Goal: Register for event/course

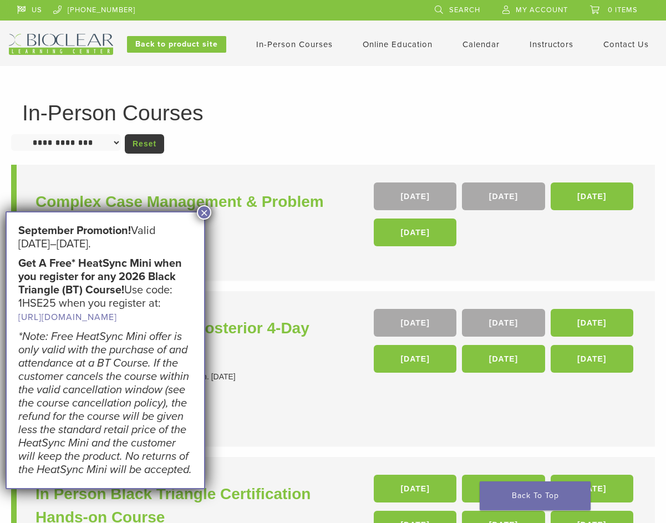
click at [203, 209] on button "×" at bounding box center [204, 212] width 14 height 14
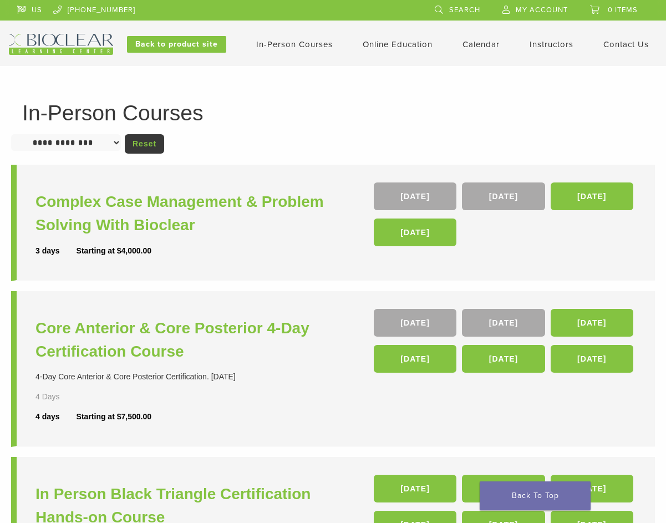
click at [460, 7] on span "Search" at bounding box center [464, 10] width 31 height 9
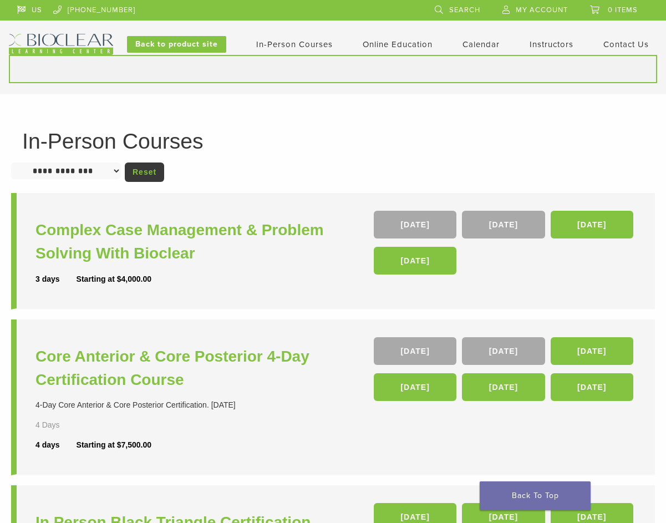
click at [333, 62] on input "Search for:" at bounding box center [333, 69] width 648 height 28
type input "*********"
click at [8, 54] on button "Search" at bounding box center [8, 54] width 1 height 1
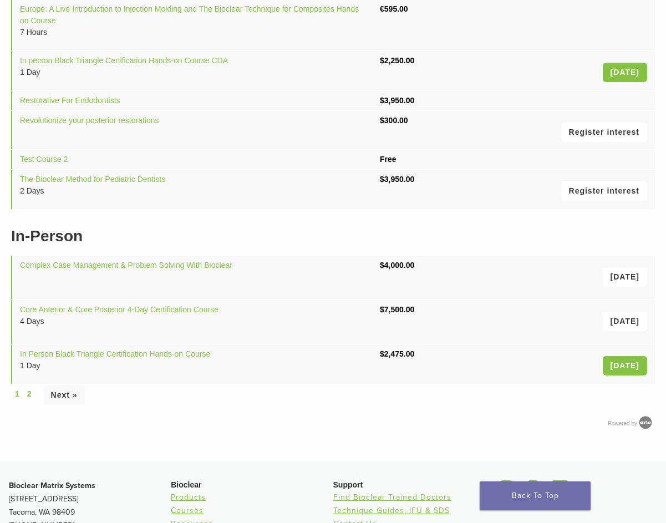
scroll to position [243, 0]
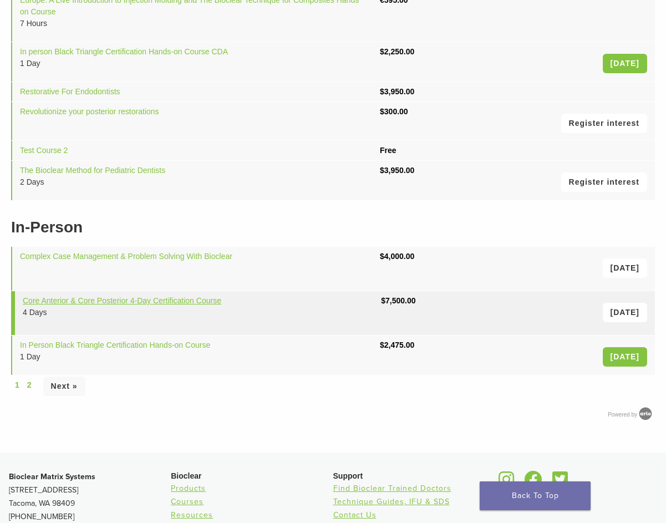
click at [119, 297] on link "Core Anterior & Core Posterior 4-Day Certification Course" at bounding box center [122, 300] width 199 height 9
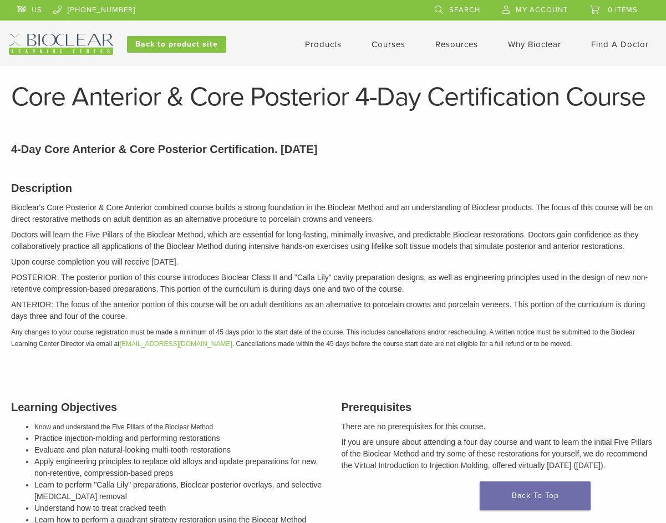
click at [400, 42] on link "Courses" at bounding box center [389, 44] width 34 height 10
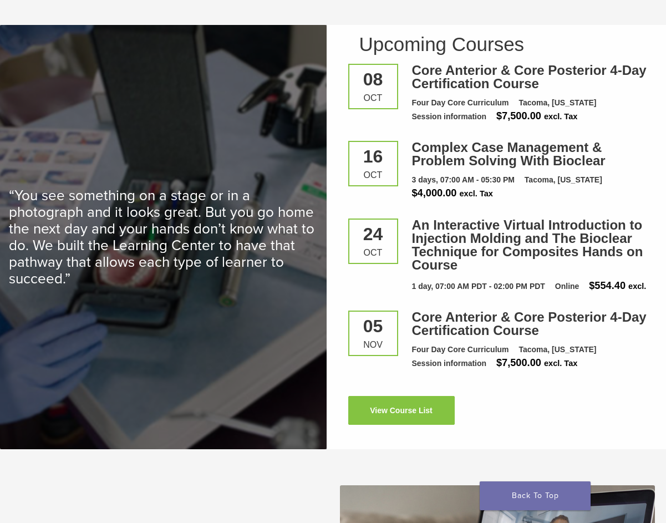
scroll to position [1450, 0]
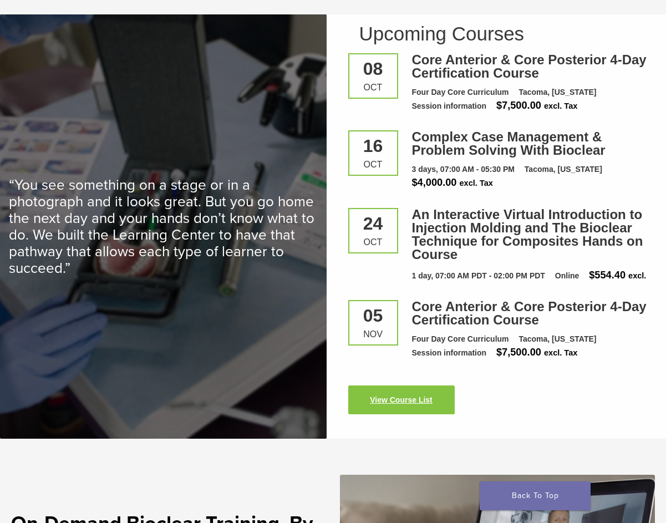
click at [399, 410] on link "View Course List" at bounding box center [401, 399] width 106 height 29
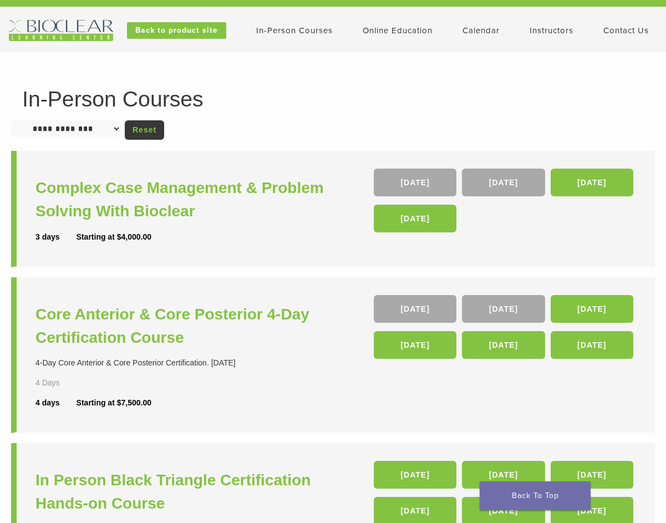
scroll to position [18, 0]
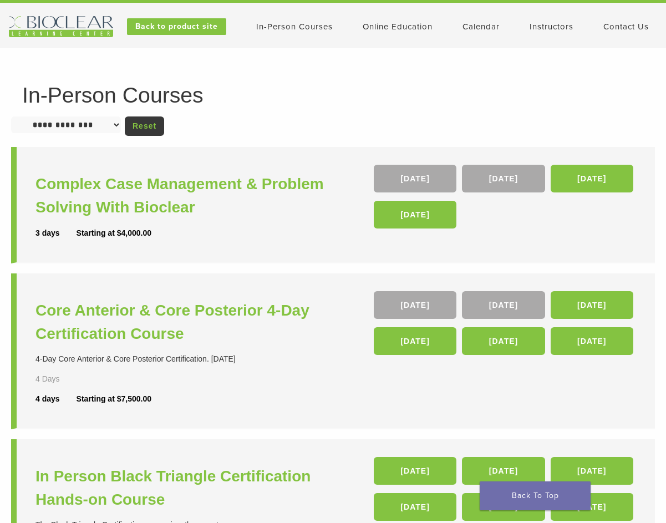
click at [75, 124] on select "**********" at bounding box center [66, 124] width 110 height 17
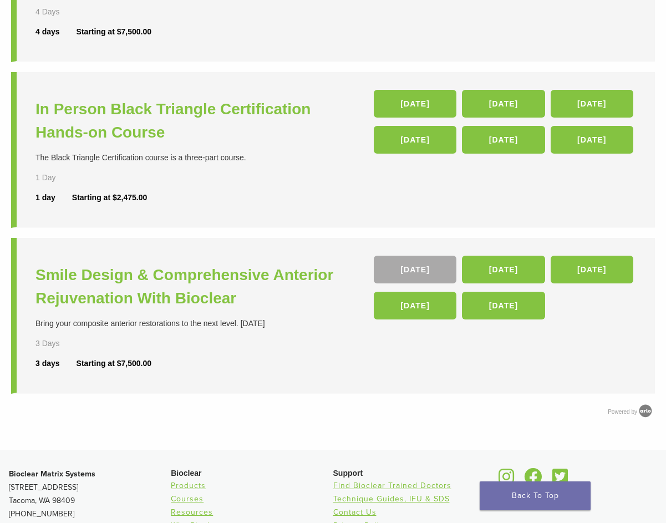
scroll to position [376, 0]
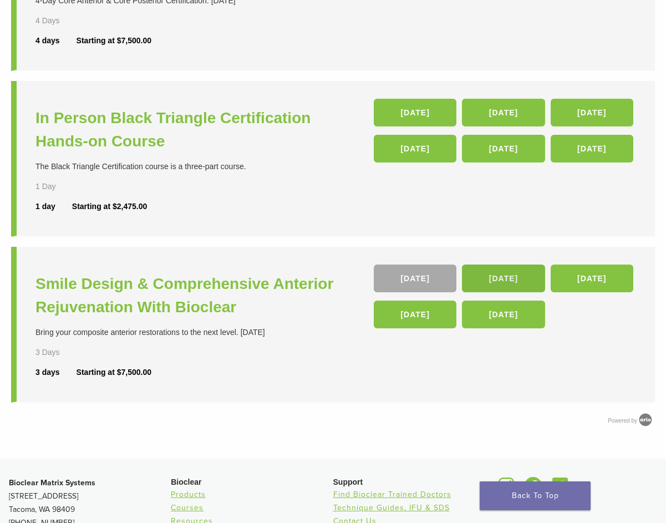
click at [522, 280] on link "[DATE]" at bounding box center [503, 279] width 83 height 28
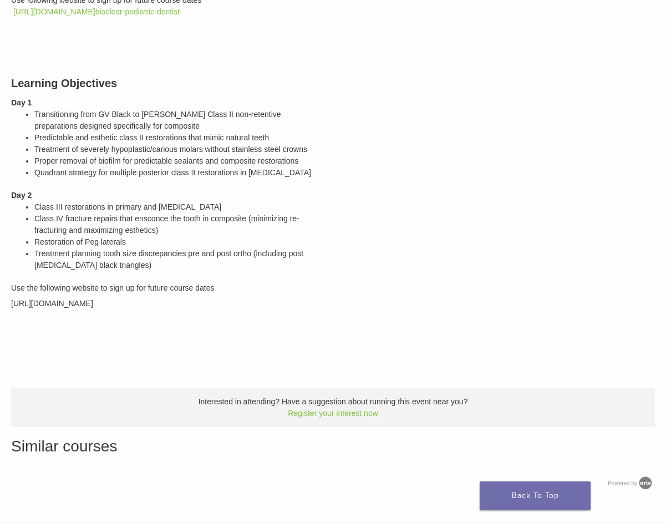
scroll to position [317, 0]
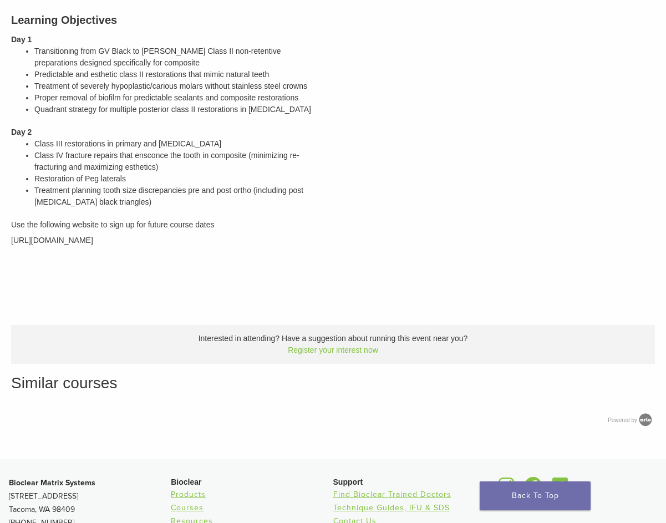
click at [194, 245] on div "Learning Objectives Day 1 Transitioning from GV Black to [PERSON_NAME] Class II…" at bounding box center [168, 128] width 331 height 261
drag, startPoint x: 194, startPoint y: 245, endPoint x: 161, endPoint y: 172, distance: 80.0
drag, startPoint x: 11, startPoint y: 239, endPoint x: 92, endPoint y: 239, distance: 81.0
click at [92, 239] on span "[URL][DOMAIN_NAME]" at bounding box center [52, 240] width 82 height 9
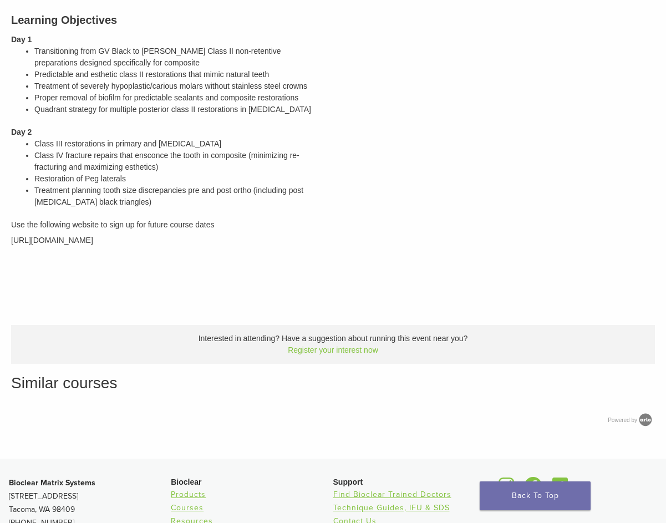
click at [205, 233] on div "Learning Objectives Day 1 Transitioning from GV Black to [PERSON_NAME] Class II…" at bounding box center [168, 128] width 331 height 261
drag, startPoint x: 202, startPoint y: 241, endPoint x: 10, endPoint y: 238, distance: 192.5
click at [10, 238] on div "Learning Objectives Day 1 Transitioning from GV Black to [PERSON_NAME] Class II…" at bounding box center [168, 128] width 331 height 261
copy span "[URL][DOMAIN_NAME]"
